Goal: Transaction & Acquisition: Purchase product/service

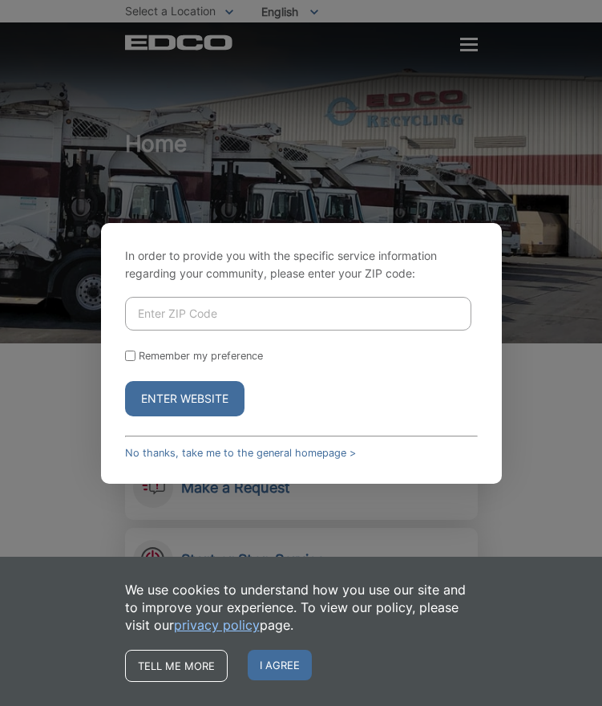
click at [193, 309] on input "Enter ZIP Code" at bounding box center [298, 314] width 347 height 34
type input "92014"
click at [186, 407] on button "Enter Website" at bounding box center [185, 398] width 120 height 35
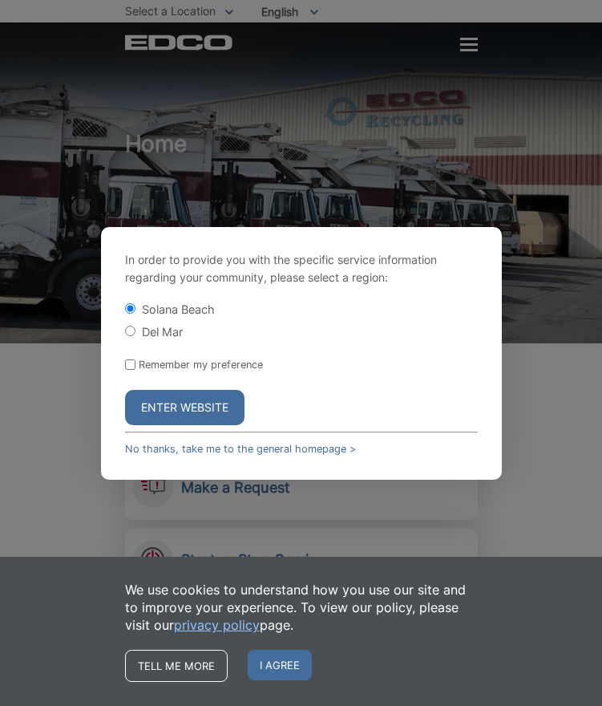
click at [152, 331] on label "Del Mar" at bounding box center [162, 332] width 41 height 14
click at [136, 331] on input "Del Mar" at bounding box center [130, 331] width 10 height 10
radio input "true"
click at [188, 410] on button "Enter Website" at bounding box center [185, 407] width 120 height 35
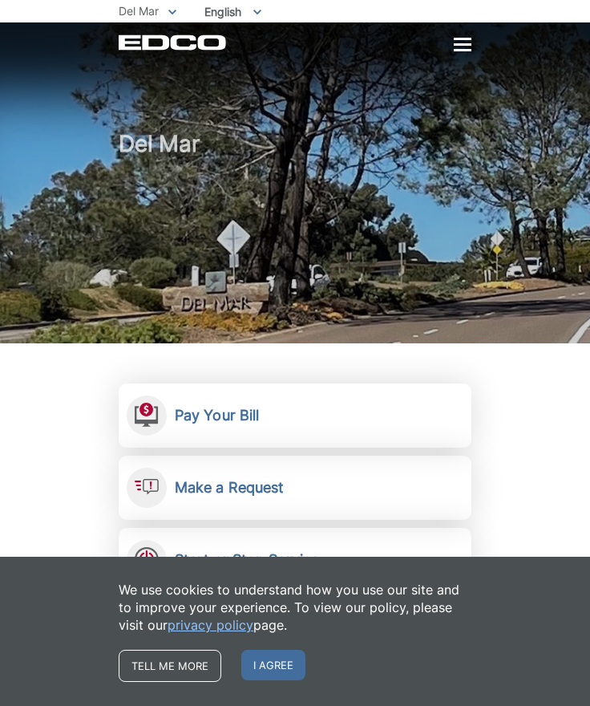
click at [188, 410] on h2 "Pay Your Bill" at bounding box center [217, 416] width 84 height 18
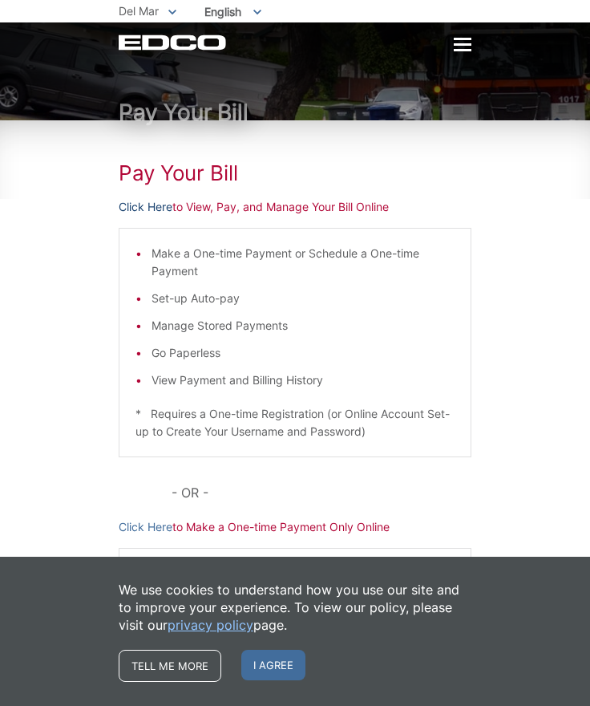
click at [164, 206] on link "Click Here" at bounding box center [146, 207] width 54 height 18
click at [209, 466] on div "Pay Your [PERSON_NAME] Here to View, Pay, and Manage Your Bill Online Make a On…" at bounding box center [295, 417] width 353 height 594
click at [463, 46] on div at bounding box center [463, 44] width 18 height 2
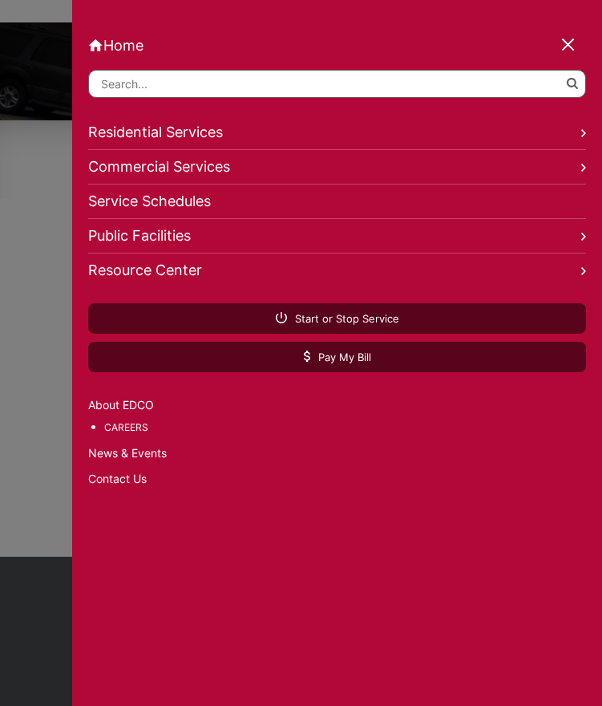
click at [223, 135] on link "Residential Services" at bounding box center [337, 133] width 498 height 34
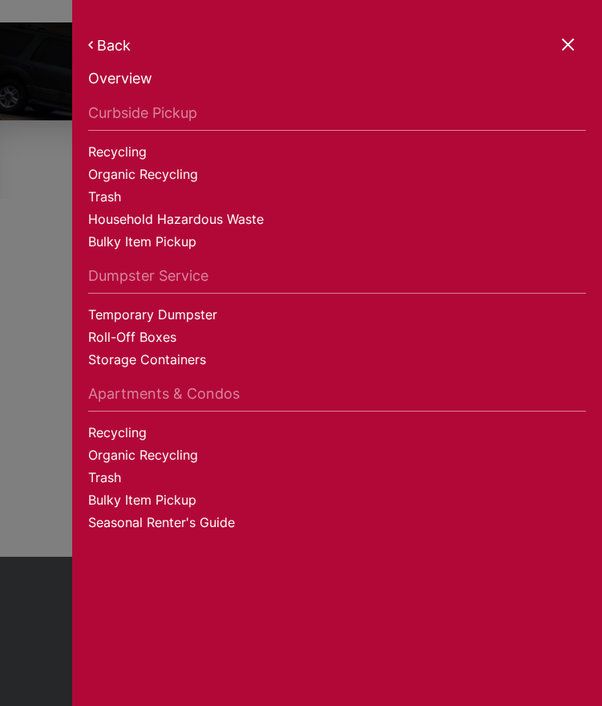
click at [108, 192] on link "Trash" at bounding box center [337, 199] width 498 height 22
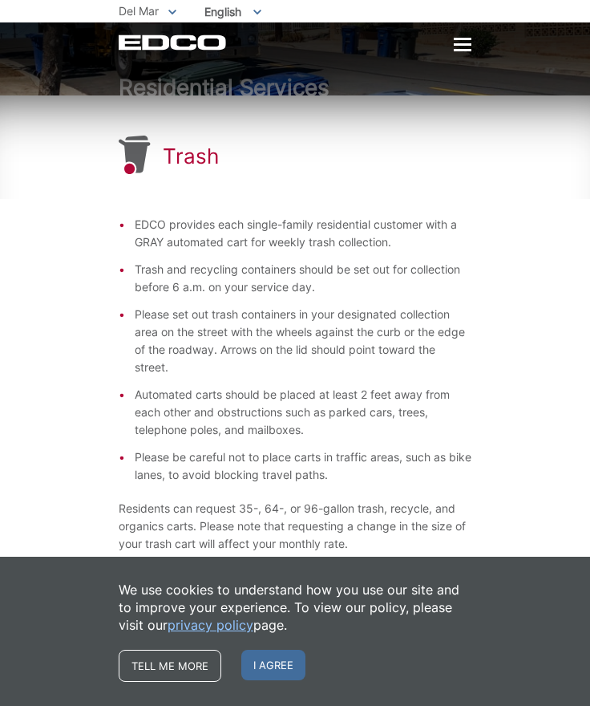
scroll to position [26, 0]
click at [176, 663] on link "Tell me more" at bounding box center [170, 666] width 103 height 32
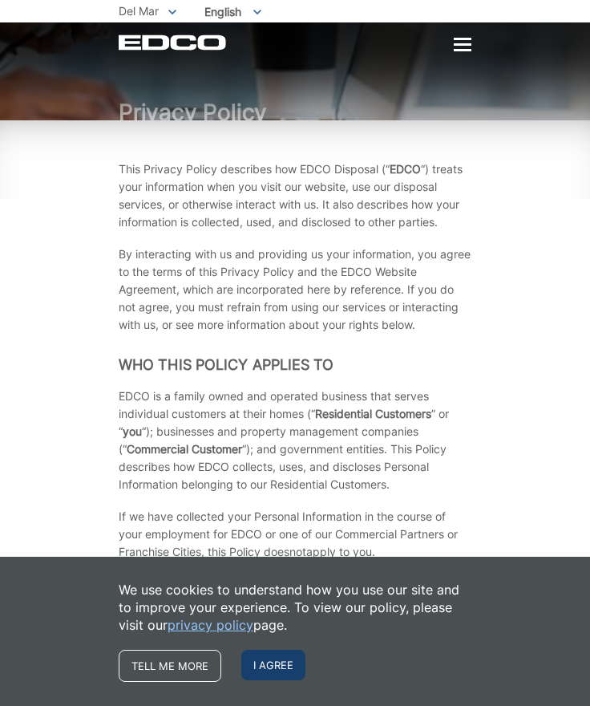
click at [294, 664] on span "I agree" at bounding box center [273, 665] width 64 height 30
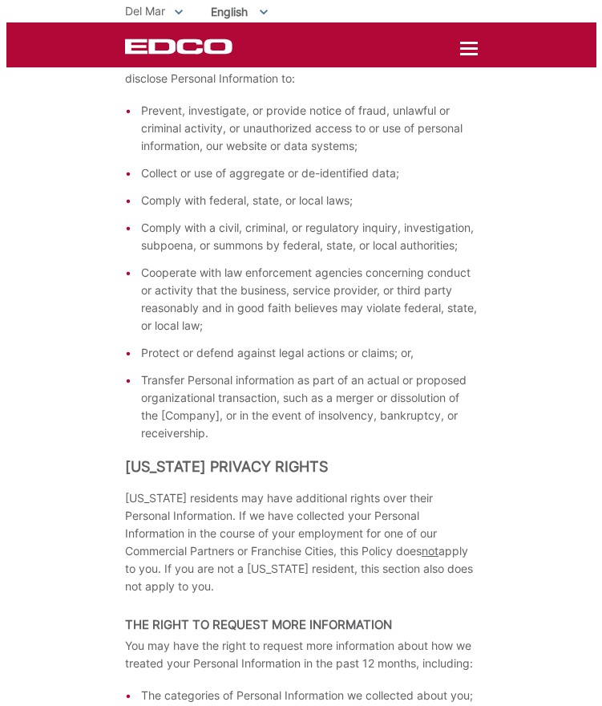
scroll to position [2643, 0]
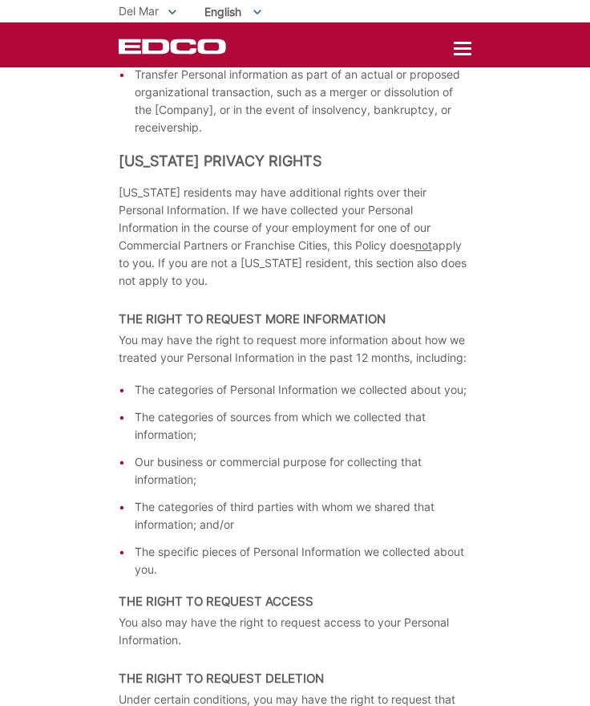
click at [452, 48] on div "EDCO Logo Home Residential Services Curbside Pickup Recycling Organic Recycling…" at bounding box center [295, 47] width 353 height 16
click at [459, 51] on div at bounding box center [463, 50] width 18 height 14
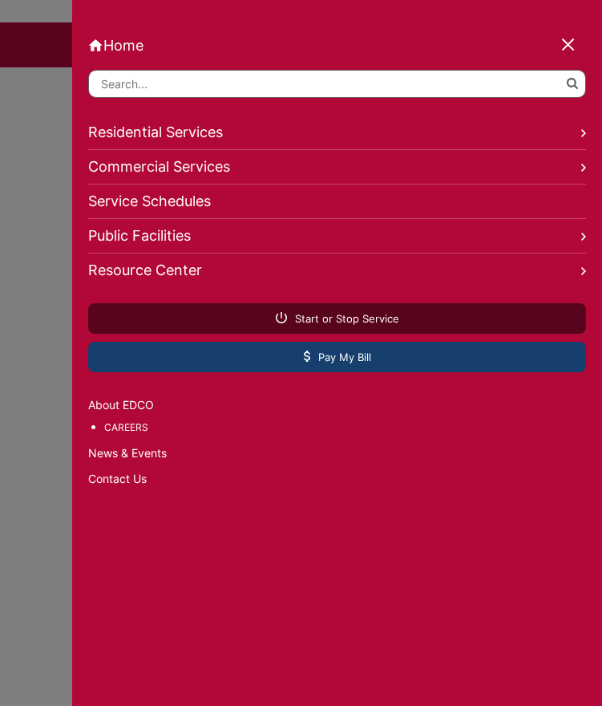
click at [423, 347] on link "Pay My Bill" at bounding box center [337, 357] width 498 height 30
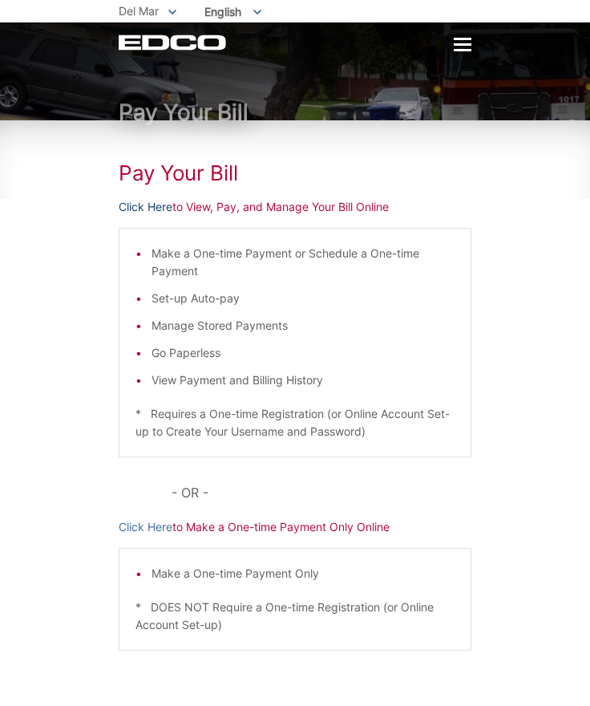
click at [167, 209] on link "Click Here" at bounding box center [146, 207] width 54 height 18
click at [460, 46] on div at bounding box center [463, 44] width 18 height 2
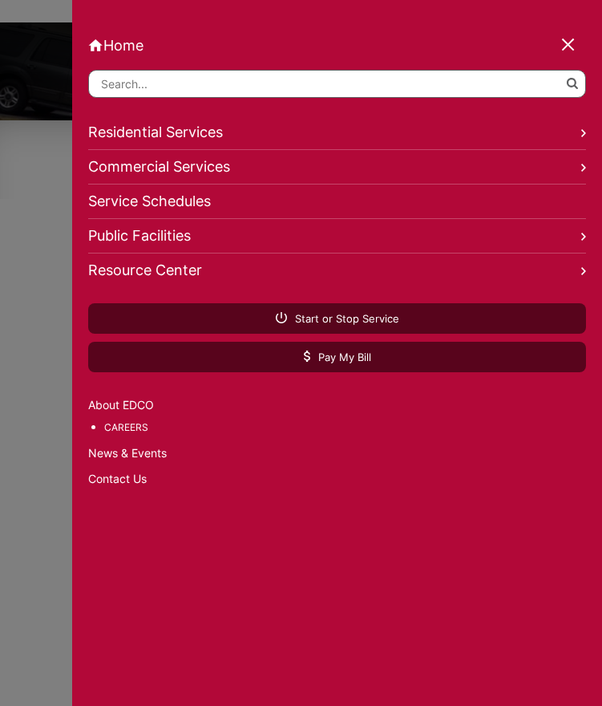
click at [28, 88] on div at bounding box center [301, 353] width 602 height 706
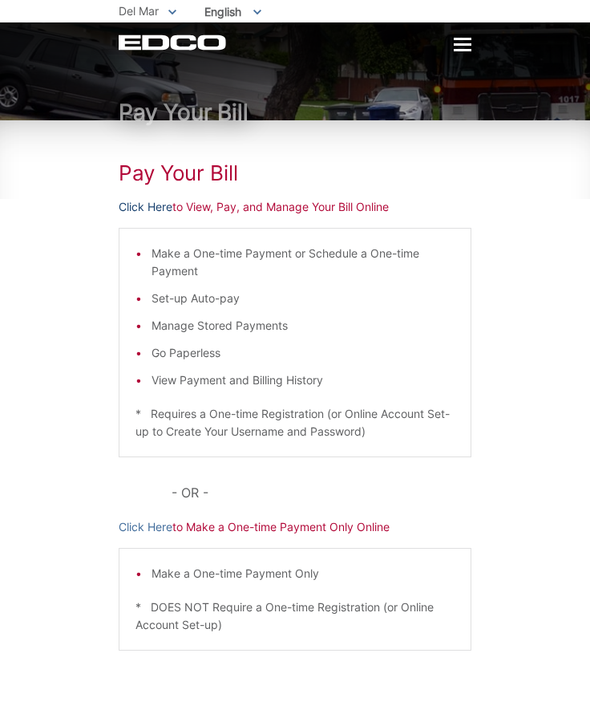
click at [165, 209] on link "Click Here" at bounding box center [146, 207] width 54 height 18
click at [233, 209] on p "Click Here to View, Pay, and Manage Your Bill Online" at bounding box center [295, 207] width 353 height 18
click at [148, 210] on link "Click Here" at bounding box center [146, 207] width 54 height 18
click at [156, 211] on link "Click Here" at bounding box center [146, 207] width 54 height 18
